Goal: Task Accomplishment & Management: Manage account settings

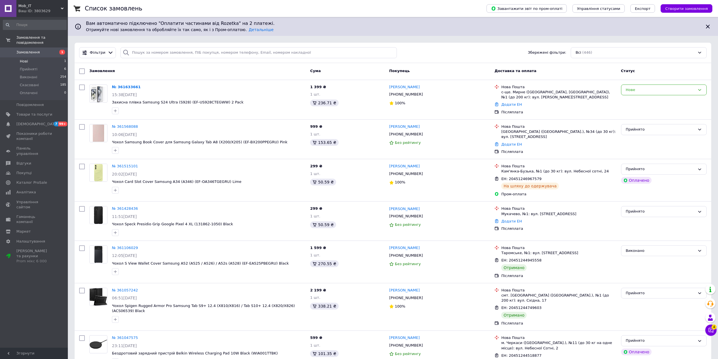
click at [36, 57] on li "Нові 1" at bounding box center [35, 61] width 70 height 8
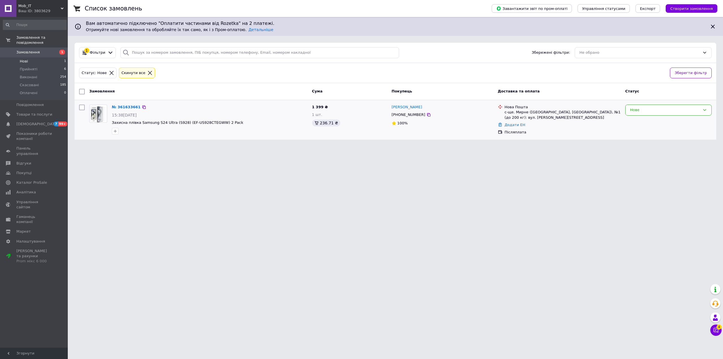
click at [542, 104] on div "Нове" at bounding box center [668, 119] width 91 height 35
click at [542, 111] on div "Нове" at bounding box center [665, 110] width 70 height 6
click at [542, 122] on li "Прийнято" at bounding box center [669, 122] width 86 height 10
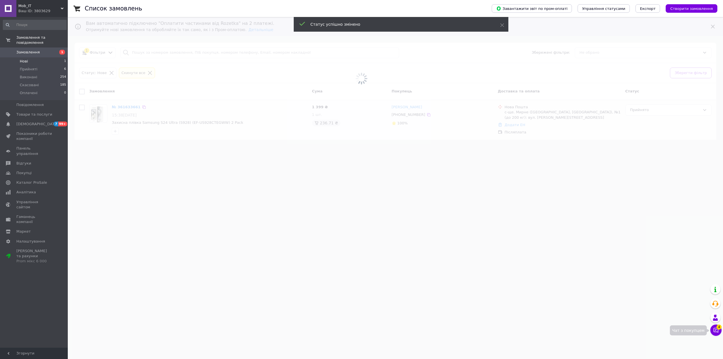
click at [542, 259] on button "Чат з покупцем 4" at bounding box center [716, 329] width 11 height 11
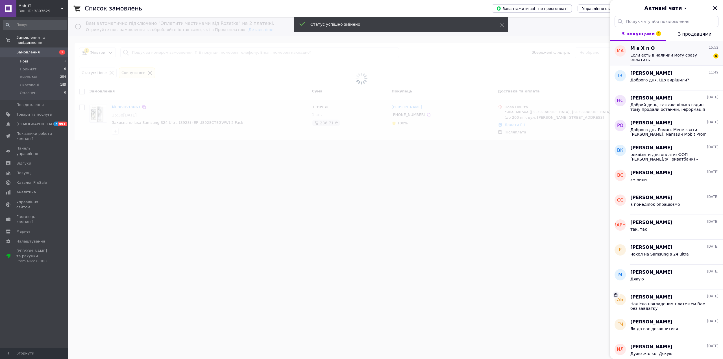
click at [542, 54] on span "Если есть в наличии могу сразу оплатить" at bounding box center [671, 57] width 80 height 9
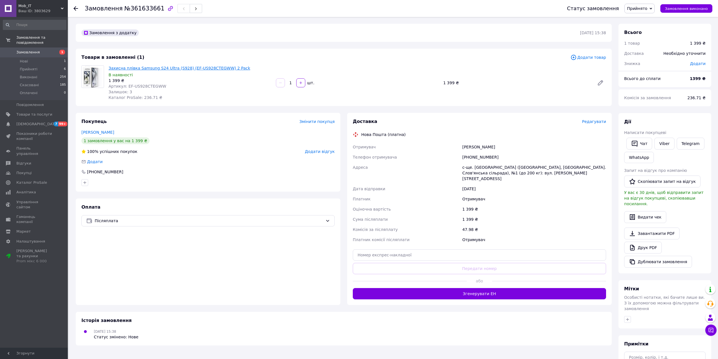
click at [159, 66] on link "Захисна плівка Samsung S24 Ultra (S928) (EF-US928CTEGWW) 2 Pack" at bounding box center [180, 68] width 142 height 5
click at [708, 328] on icon at bounding box center [711, 330] width 6 height 6
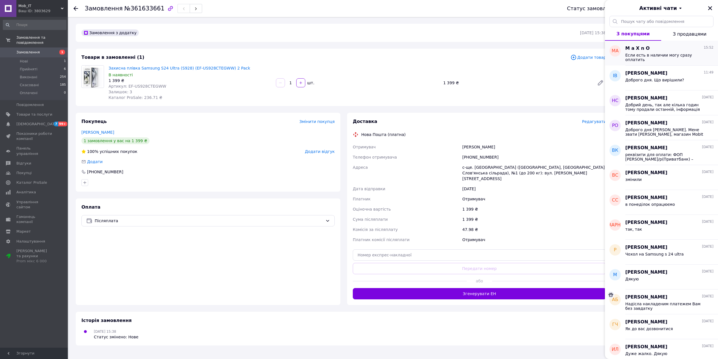
click at [693, 50] on div "M a X n O 15:52" at bounding box center [669, 48] width 88 height 6
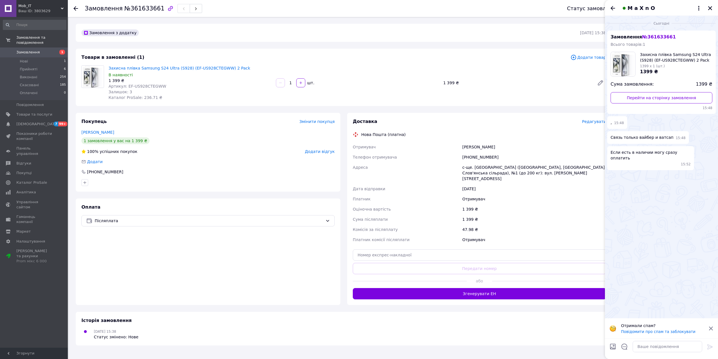
click at [492, 69] on div "Захисна плівка Samsung S24 Ultra (S928) (EF-US928CTEGWW) 2 Pack В наявності 1 3…" at bounding box center [357, 82] width 502 height 37
drag, startPoint x: 496, startPoint y: 157, endPoint x: 457, endPoint y: 157, distance: 39.6
click at [457, 157] on div "Отримувач Фінченко Валентин Телефон отримувача +380664017976 Адреса с-ще. Мирне…" at bounding box center [479, 193] width 255 height 103
copy div "Телефон отримувача +380664017976"
click at [139, 12] on div "Замовлення №361633661" at bounding box center [143, 9] width 117 height 10
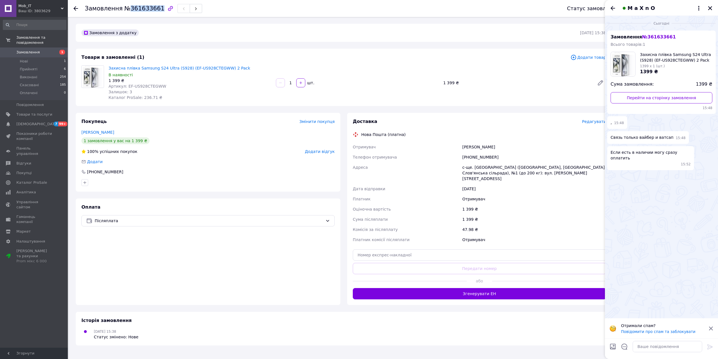
click at [139, 12] on div "Замовлення №361633661" at bounding box center [143, 9] width 117 height 10
copy span "361633661"
drag, startPoint x: 245, startPoint y: 64, endPoint x: 120, endPoint y: 85, distance: 126.8
click at [109, 66] on div "Захисна плівка Samsung S24 Ultra (S928) (EF-US928CTEGWW) 2 Pack В наявності 1 3…" at bounding box center [189, 82] width 167 height 37
copy link "Захисна плівка Samsung S24 Ultra (S928) (EF-US928CTEGWW) 2 Pack"
